Goal: Navigation & Orientation: Find specific page/section

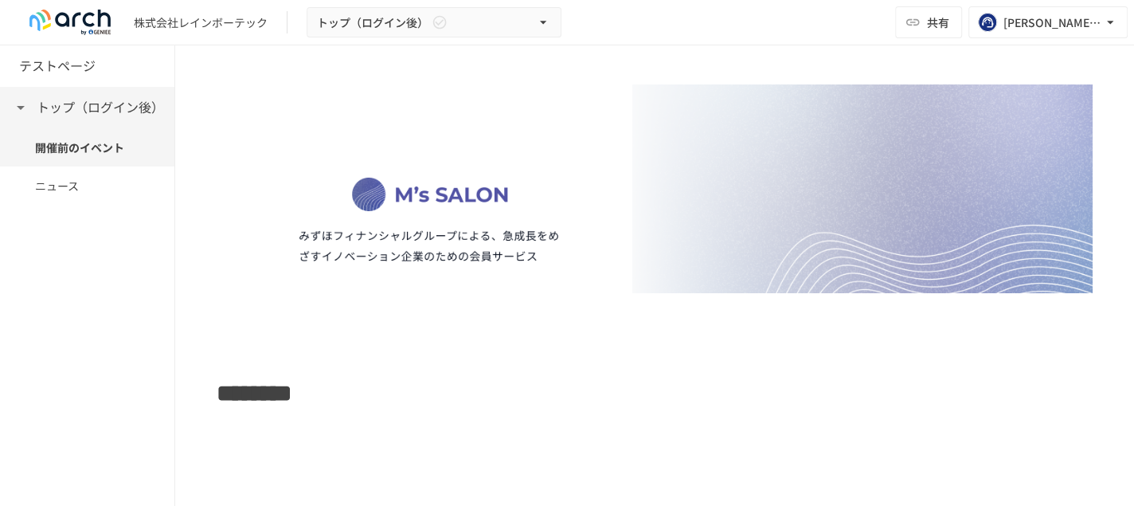
click at [54, 113] on h6 "トップ（ログイン後）" at bounding box center [100, 107] width 127 height 21
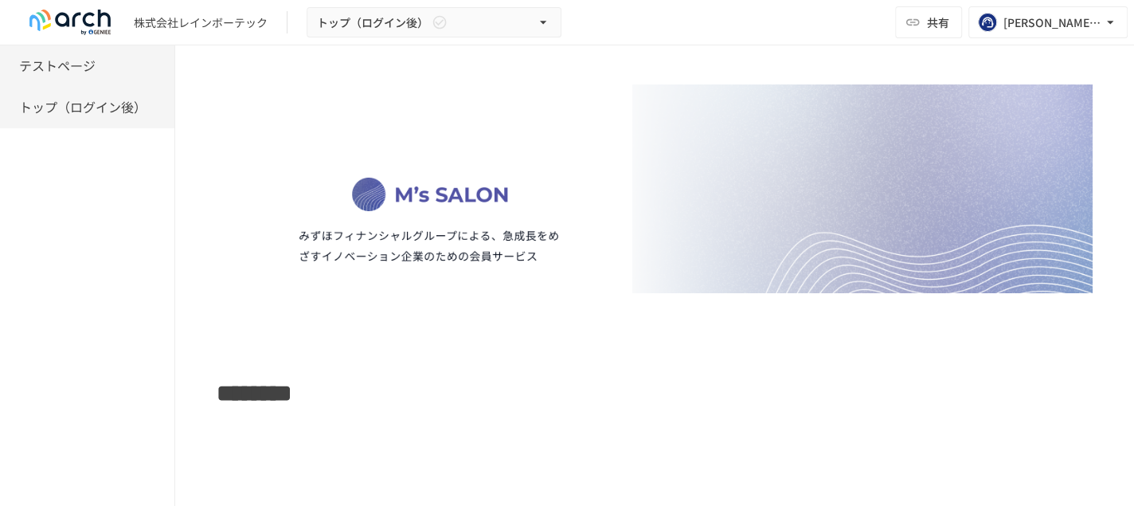
click at [75, 72] on h6 "テストページ" at bounding box center [57, 66] width 76 height 21
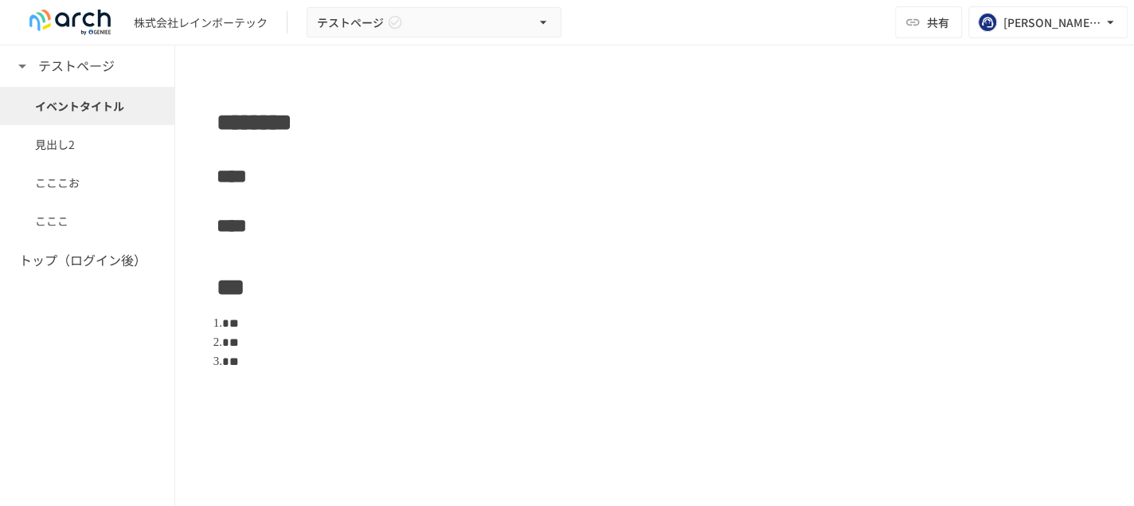
click at [71, 104] on span "イベントタイトル" at bounding box center [87, 106] width 104 height 18
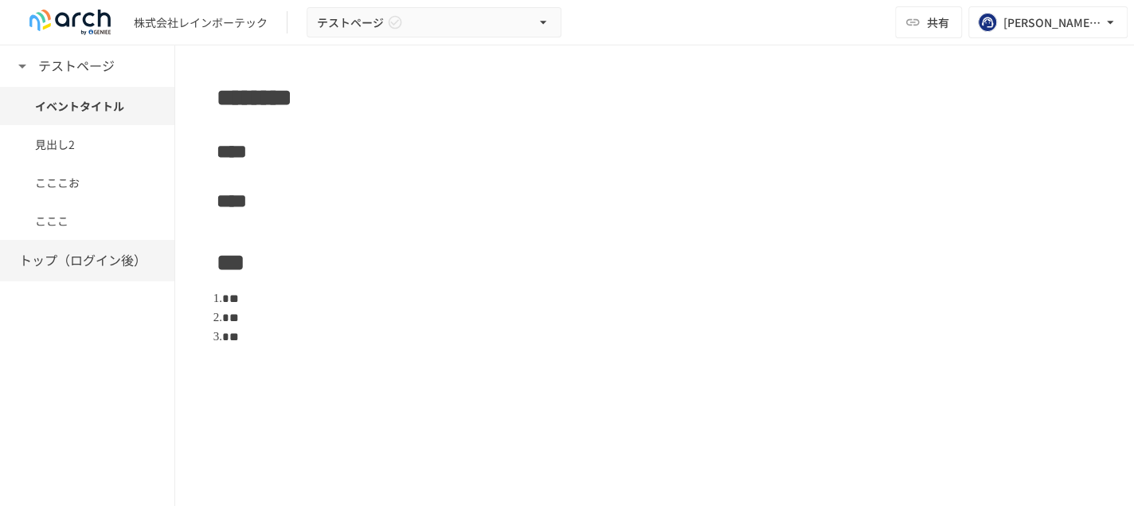
click at [109, 261] on h6 "トップ（ログイン後）" at bounding box center [82, 260] width 127 height 21
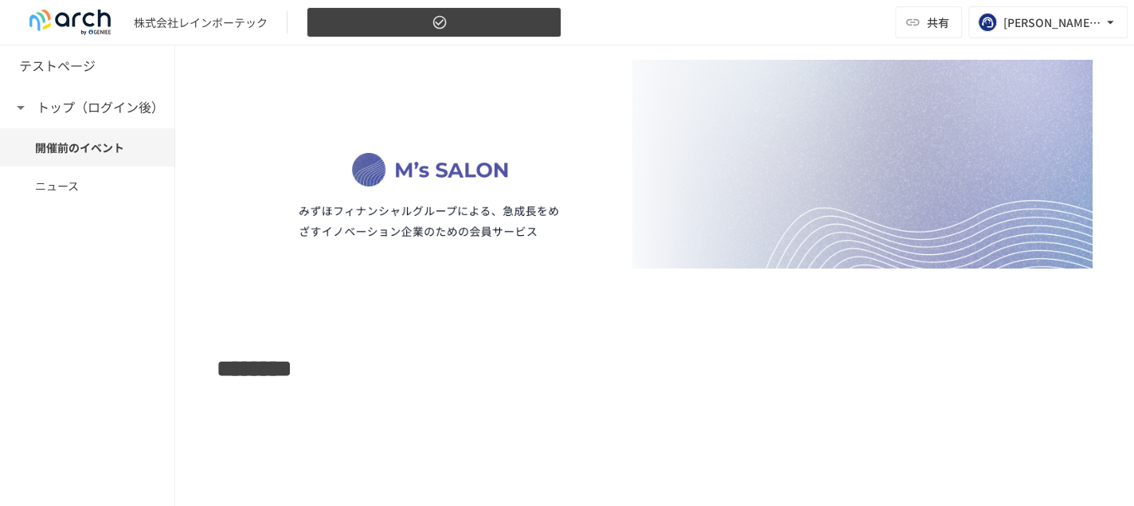
click at [339, 29] on span "トップ（ログイン後）" at bounding box center [373, 23] width 112 height 20
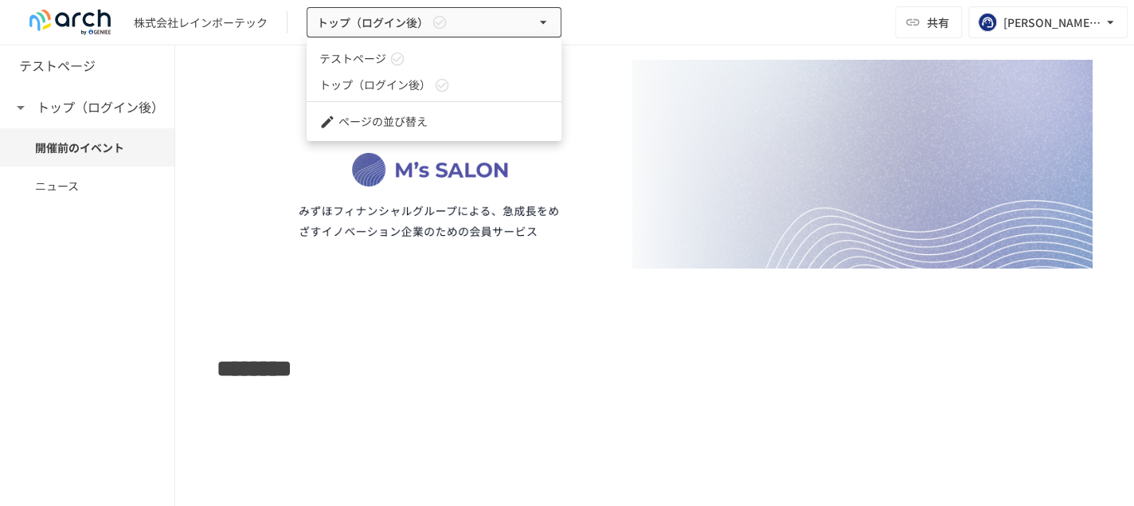
click at [213, 28] on div at bounding box center [567, 253] width 1134 height 506
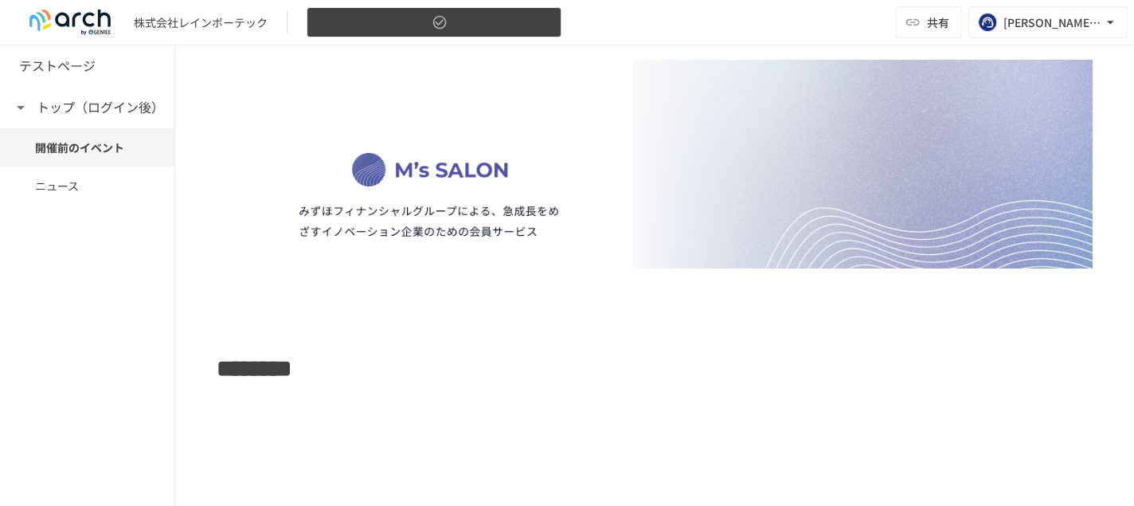
click at [539, 25] on icon "button" at bounding box center [543, 22] width 16 height 16
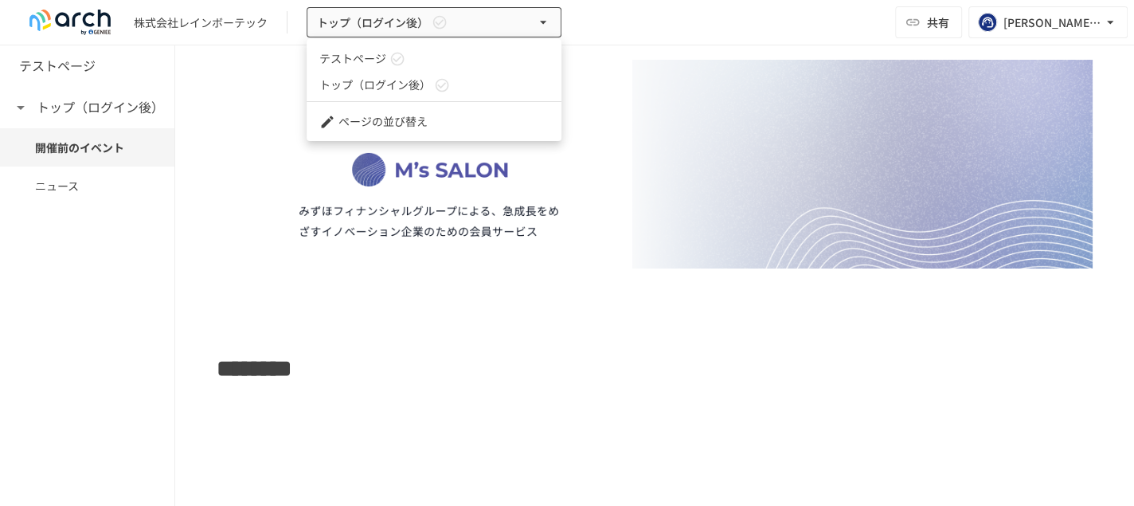
click at [235, 125] on div at bounding box center [567, 253] width 1134 height 506
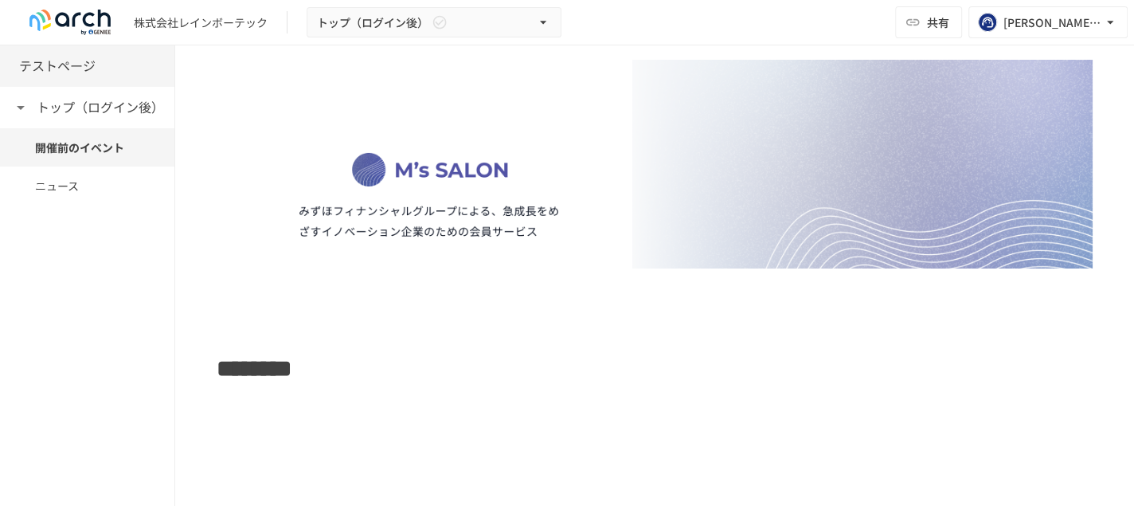
click at [87, 76] on h6 "テストページ" at bounding box center [57, 66] width 76 height 21
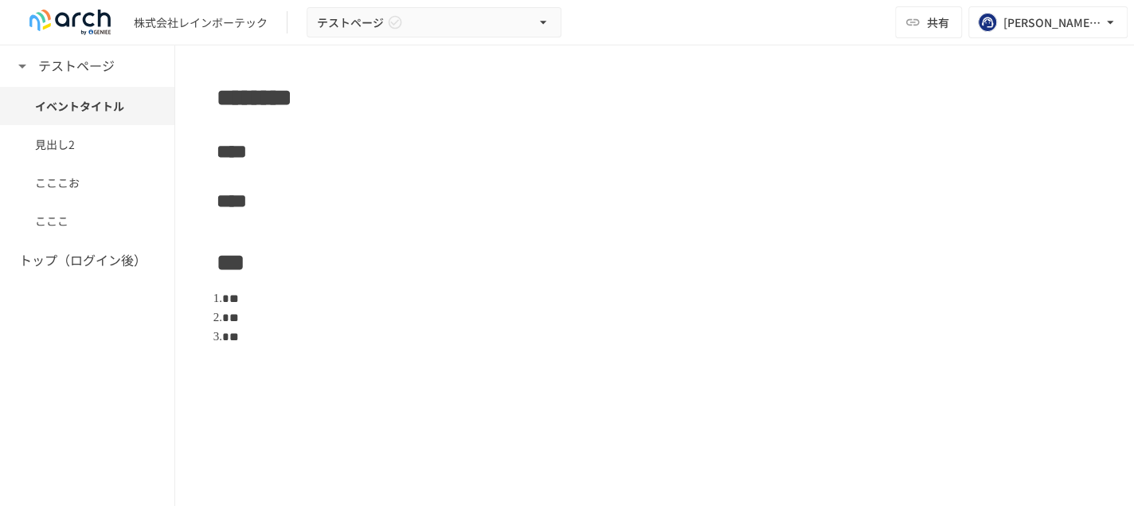
click at [87, 76] on h6 "テストページ" at bounding box center [76, 66] width 76 height 21
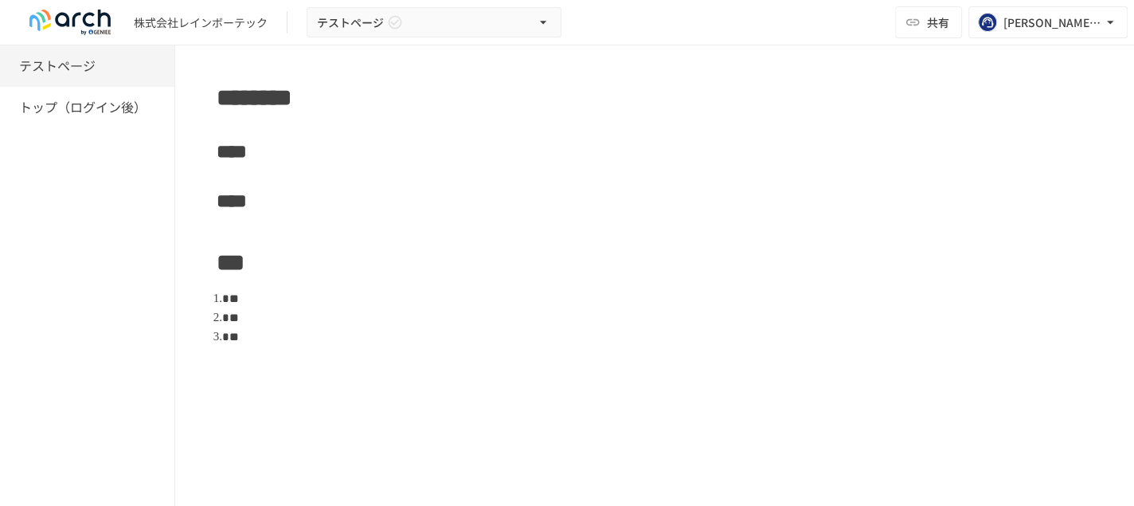
click at [86, 72] on h6 "テストページ" at bounding box center [57, 66] width 76 height 21
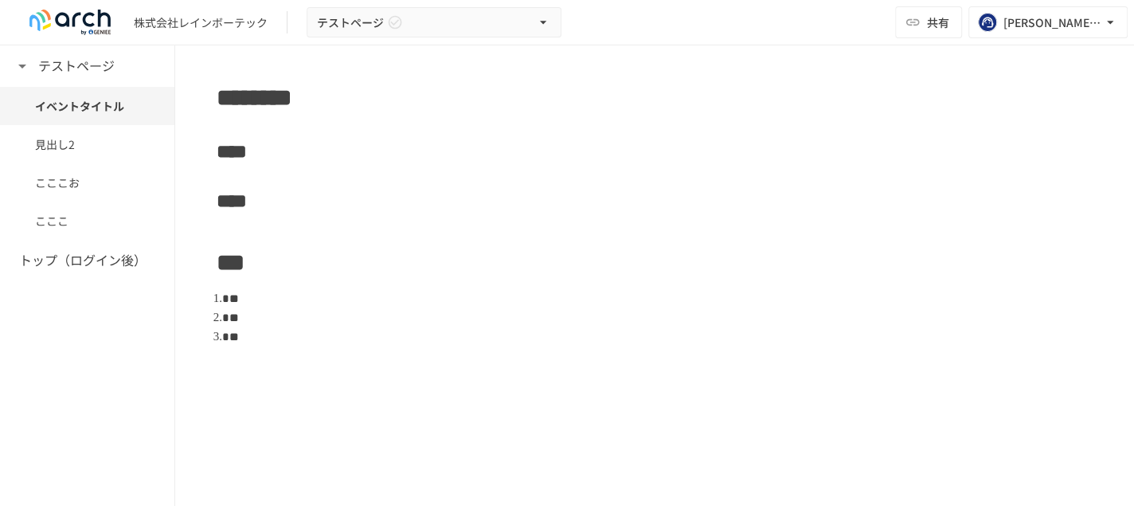
click at [56, 23] on img at bounding box center [70, 22] width 102 height 25
click at [57, 23] on img at bounding box center [70, 22] width 102 height 25
